Goal: Transaction & Acquisition: Purchase product/service

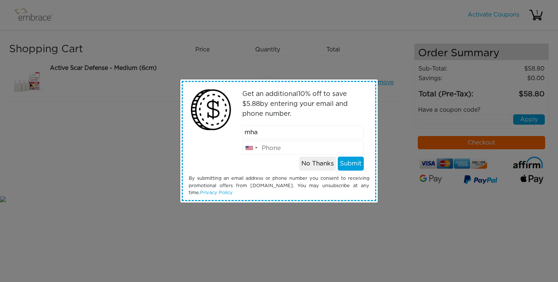
type input "mhab"
type input "[EMAIL_ADDRESS][DOMAIN_NAME]"
click at [348, 164] on button "Submit" at bounding box center [351, 164] width 26 height 14
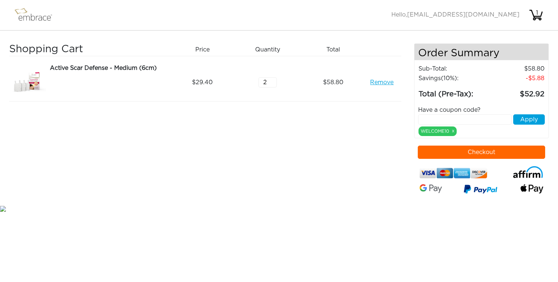
click at [474, 159] on button "Checkout" at bounding box center [482, 151] width 128 height 13
click at [536, 11] on div "1" at bounding box center [537, 12] width 15 height 9
type input "3"
click at [274, 78] on input "3" at bounding box center [268, 82] width 18 height 10
type input "4"
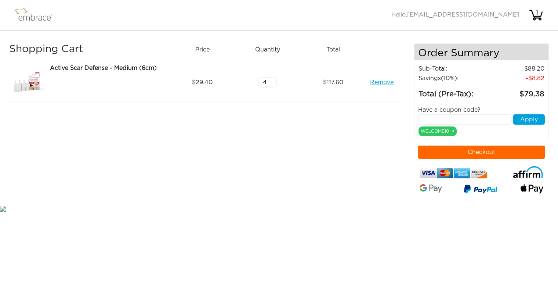
click at [272, 80] on input "4" at bounding box center [268, 82] width 18 height 10
click at [489, 151] on button "Checkout" at bounding box center [482, 151] width 128 height 13
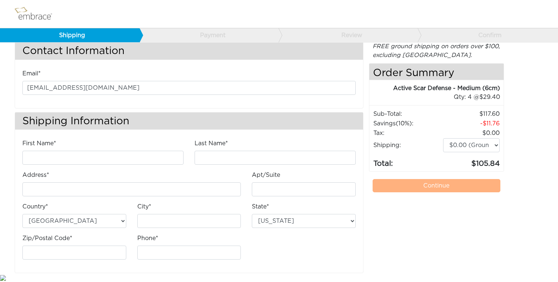
scroll to position [17, 0]
type input "Mark"
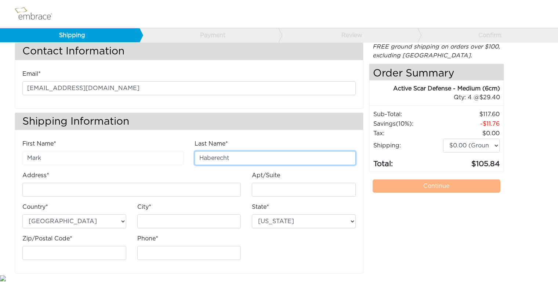
type input "Haberecht"
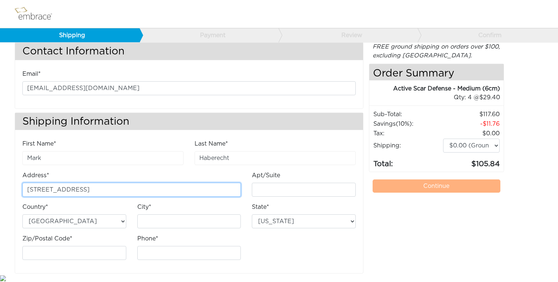
type input "[STREET_ADDRESS]"
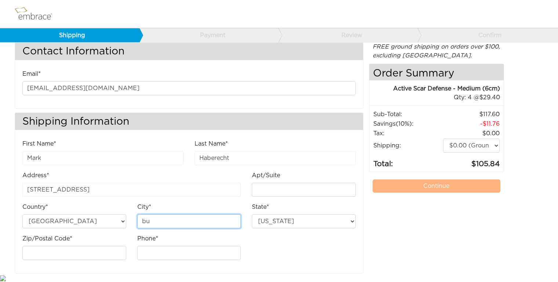
type input "b"
type input "Burlingame"
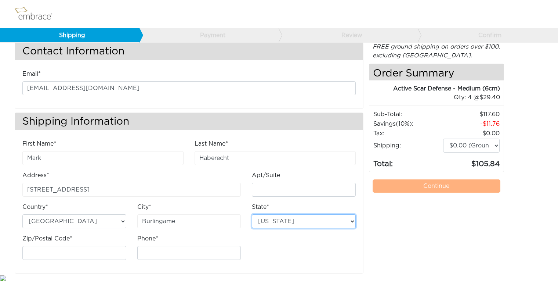
select select "CA"
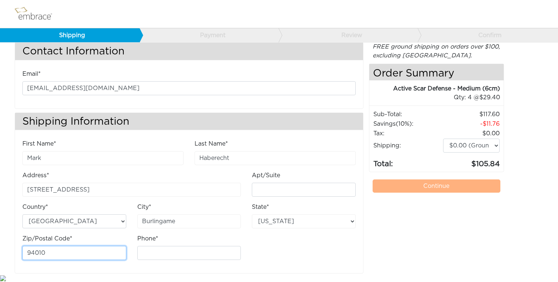
type input "94010"
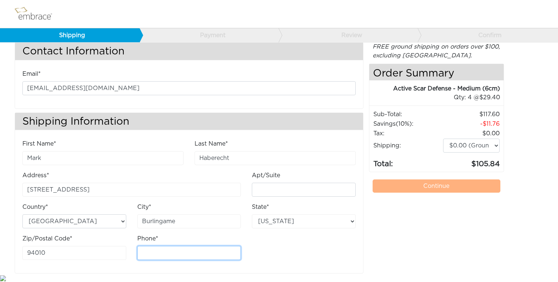
type input "4"
type input "4159483009"
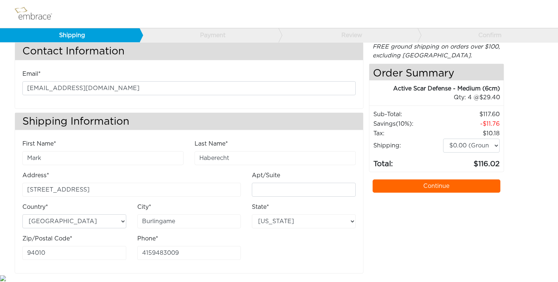
click at [414, 183] on link "Continue" at bounding box center [437, 185] width 128 height 13
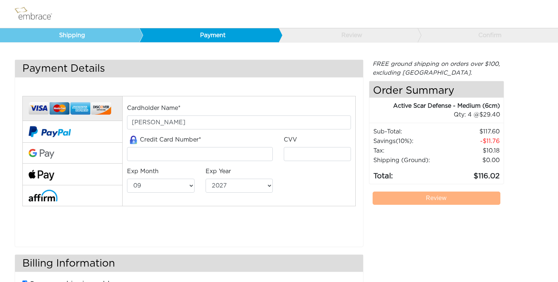
select select "9"
select select "2027"
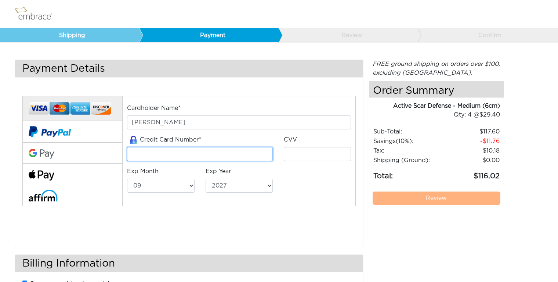
click at [174, 155] on input "tel" at bounding box center [199, 154] width 145 height 14
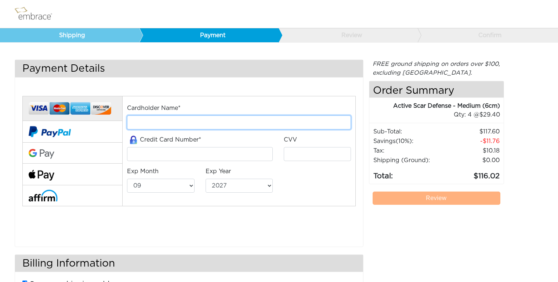
type input "[PHONE_NUMBER]"
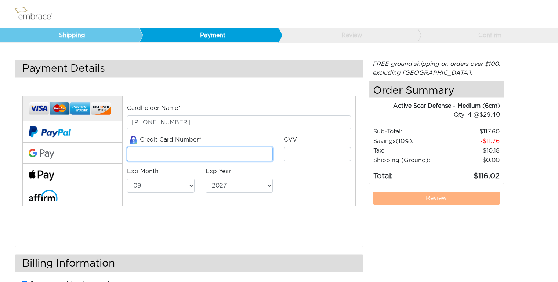
type input "372768526097029"
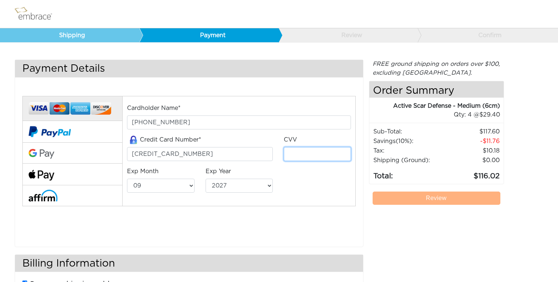
type input "4187"
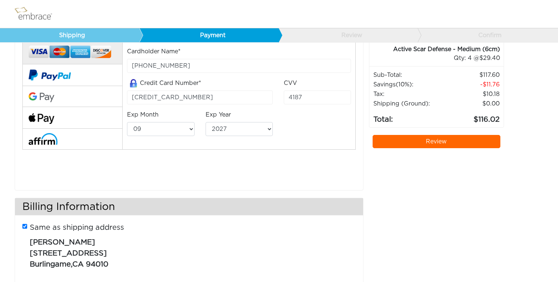
scroll to position [57, 0]
click at [392, 141] on link "Review" at bounding box center [437, 141] width 128 height 13
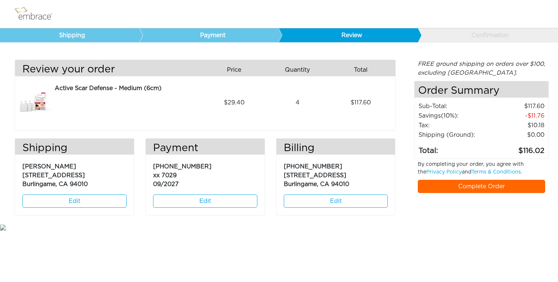
click at [454, 191] on link "Complete Order" at bounding box center [482, 186] width 128 height 13
